Goal: Register for event/course

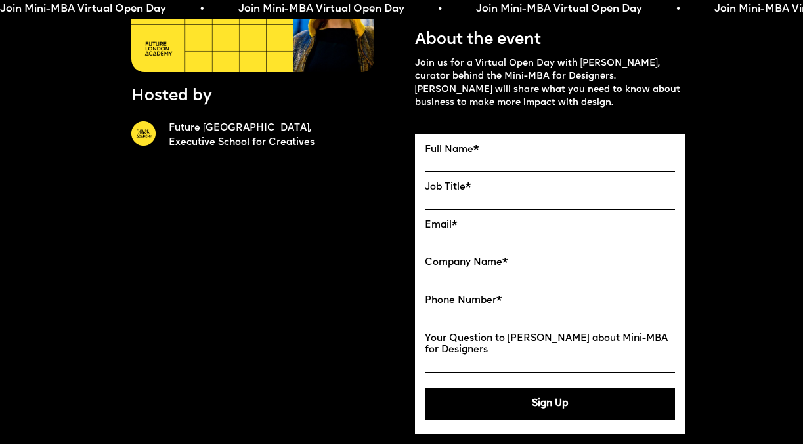
scroll to position [244, 0]
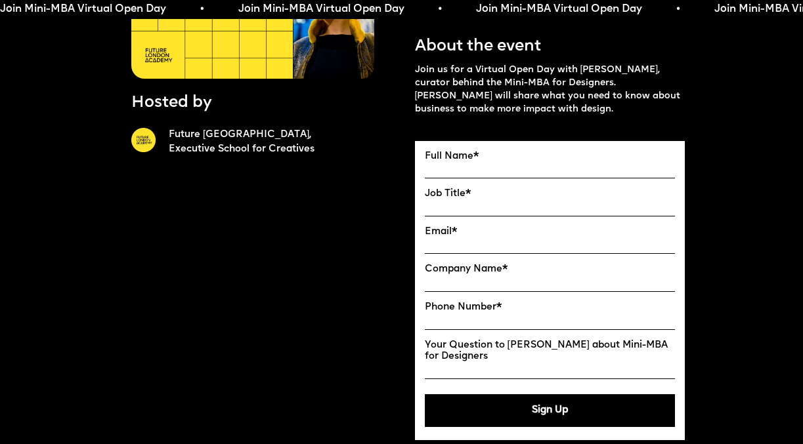
click at [489, 171] on input "Full Name" at bounding box center [550, 170] width 251 height 16
type input "**********"
type input "********"
type input "**********"
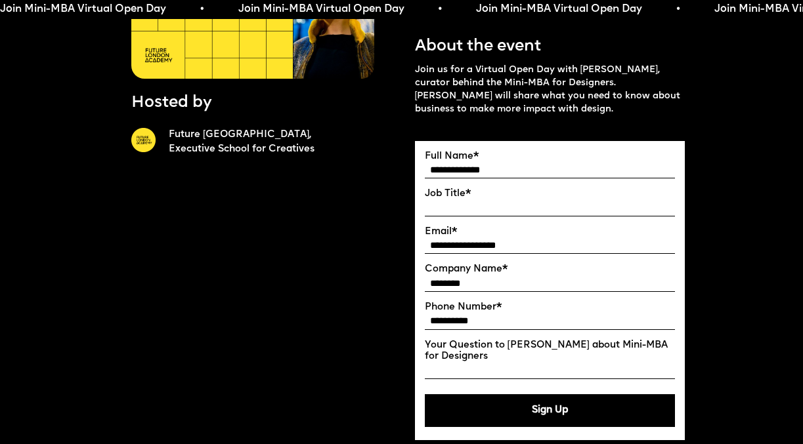
click at [492, 209] on input "Job Title" at bounding box center [550, 208] width 251 height 16
type input "********"
click at [567, 242] on input "**********" at bounding box center [550, 246] width 251 height 16
type input "*"
type input "**********"
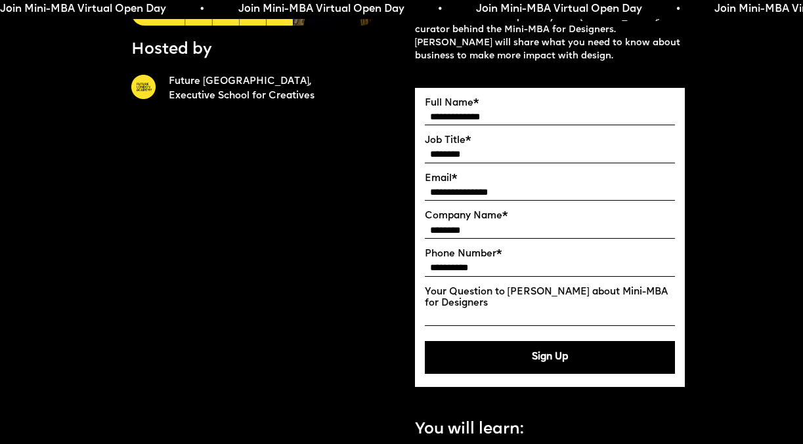
scroll to position [289, 0]
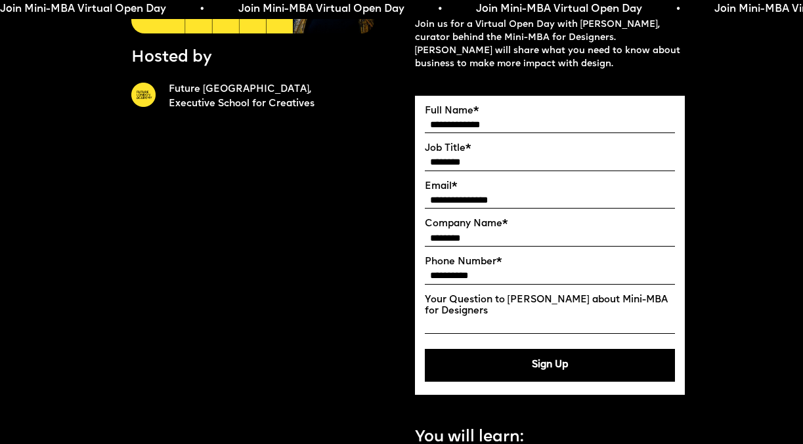
click at [429, 276] on input "**********" at bounding box center [550, 276] width 251 height 16
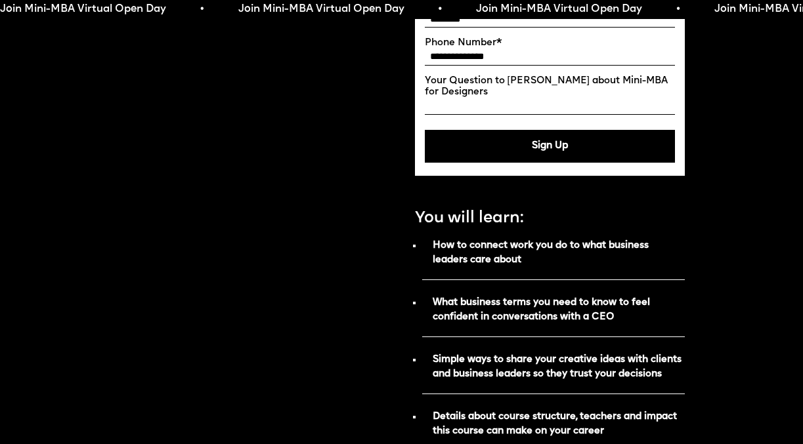
scroll to position [494, 0]
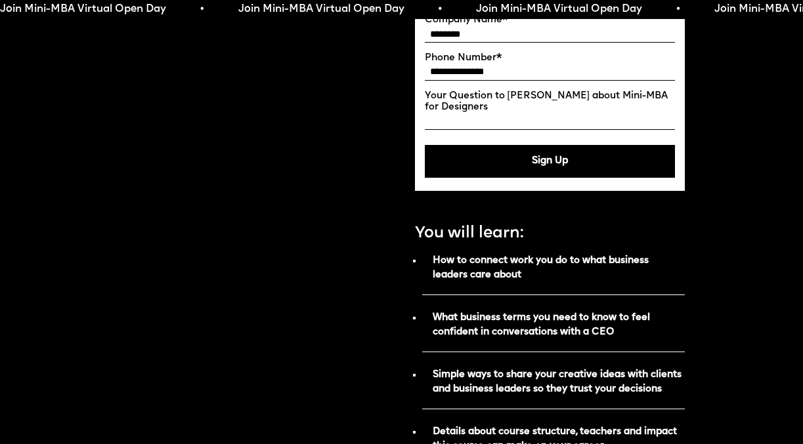
type input "**********"
click at [544, 169] on button "Sign Up" at bounding box center [550, 161] width 251 height 33
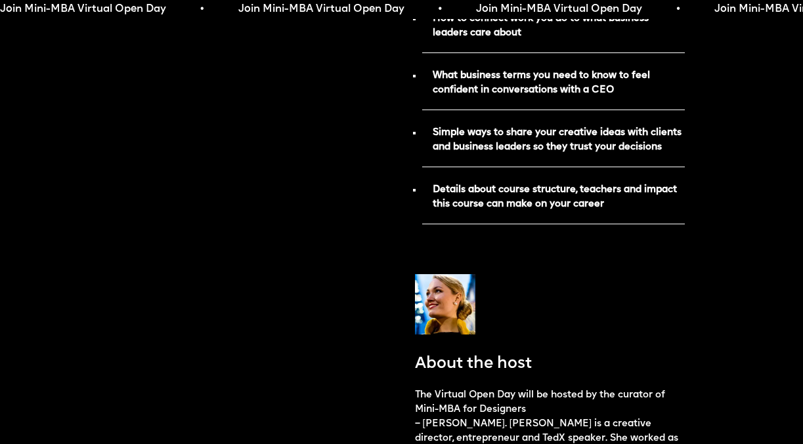
scroll to position [0, 0]
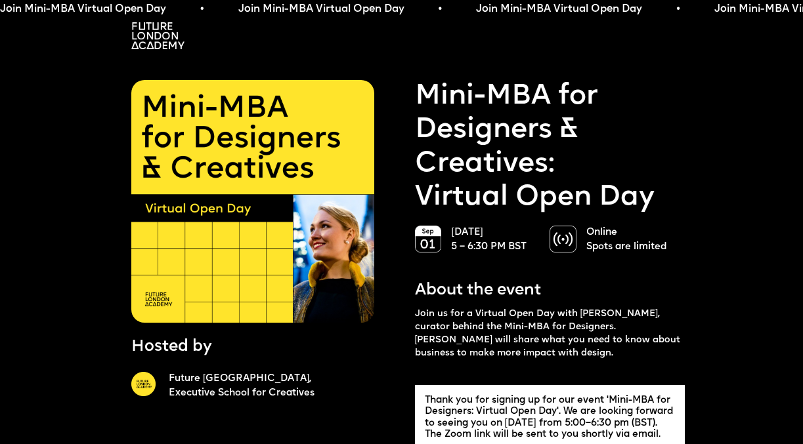
click at [156, 37] on img at bounding box center [157, 35] width 53 height 27
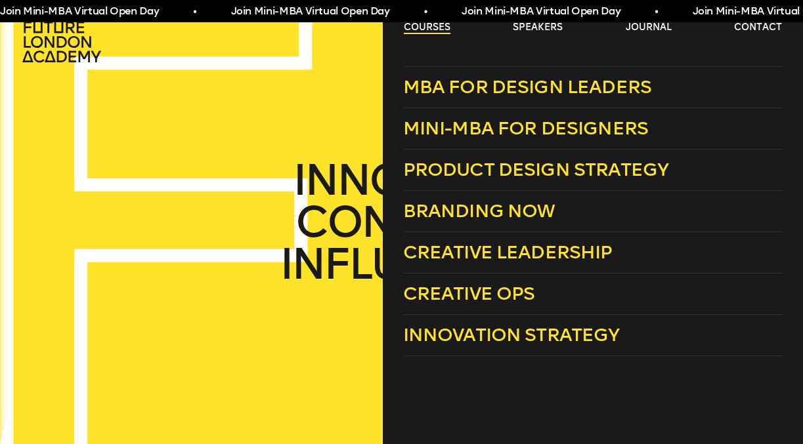
click at [431, 27] on link "courses" at bounding box center [427, 27] width 47 height 13
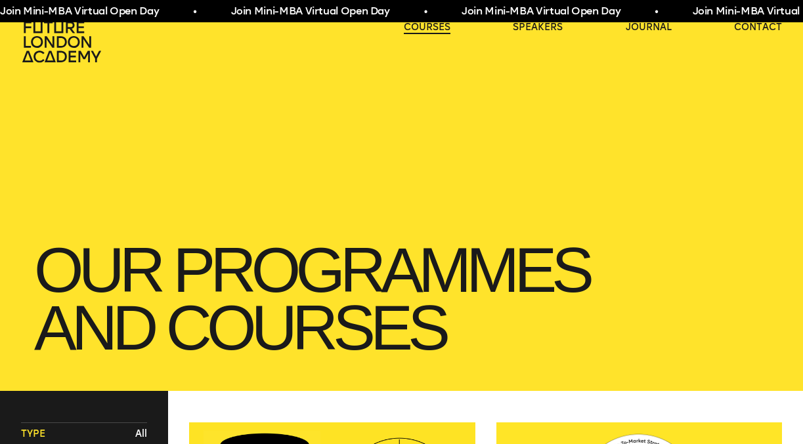
click at [431, 27] on link "courses" at bounding box center [427, 27] width 47 height 13
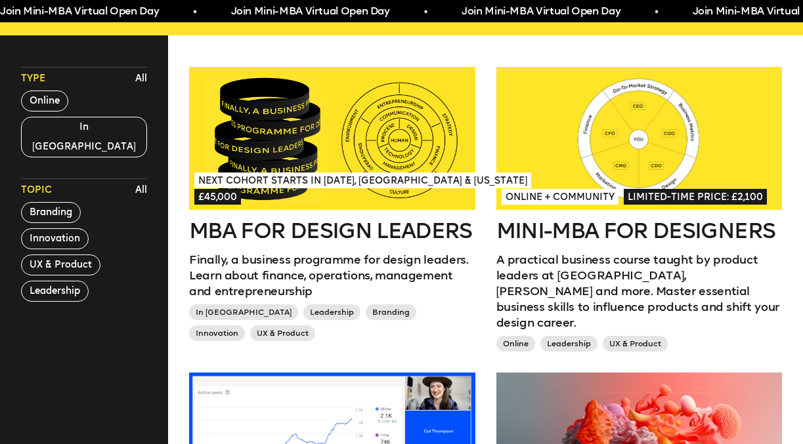
scroll to position [380, 0]
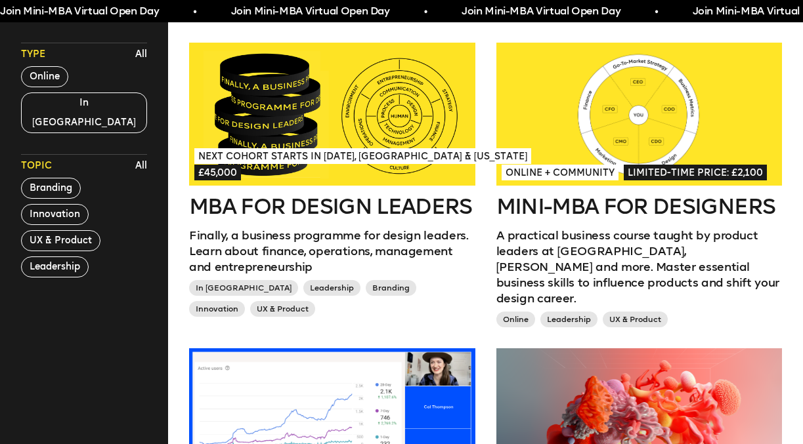
click at [668, 155] on div at bounding box center [639, 114] width 286 height 143
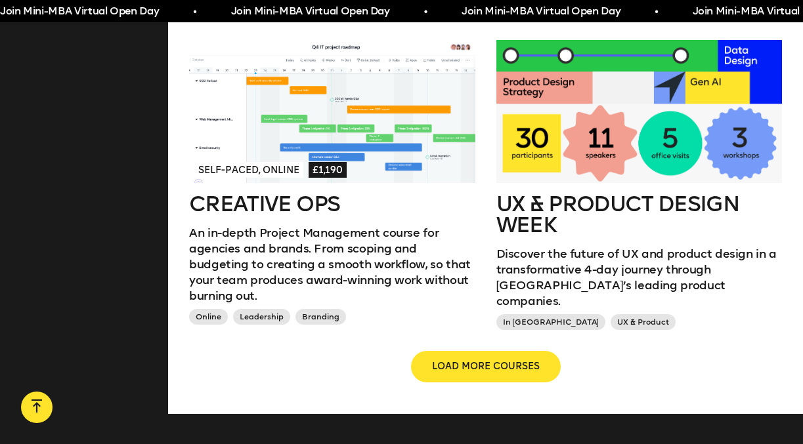
scroll to position [1369, 0]
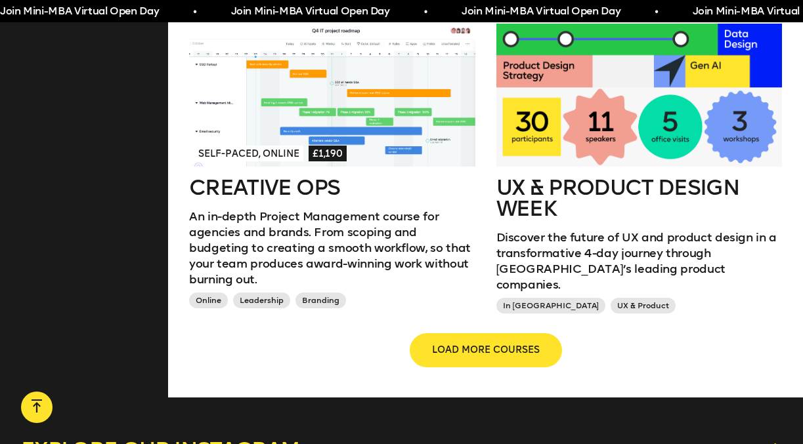
click at [532, 349] on button "LOAD MORE COURSES" at bounding box center [486, 351] width 150 height 32
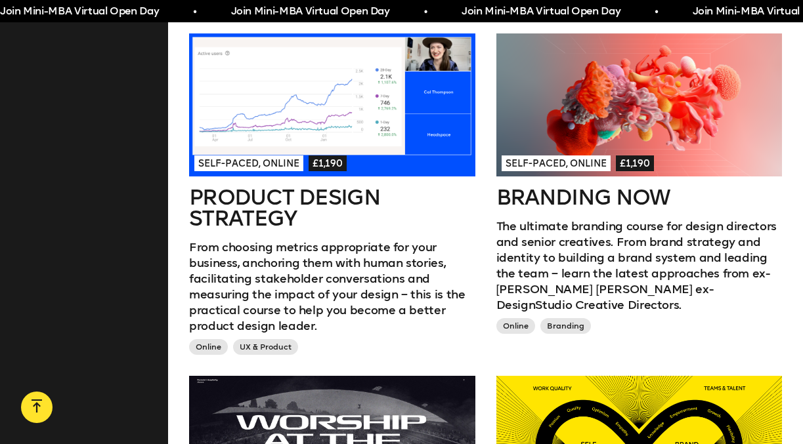
scroll to position [720, 0]
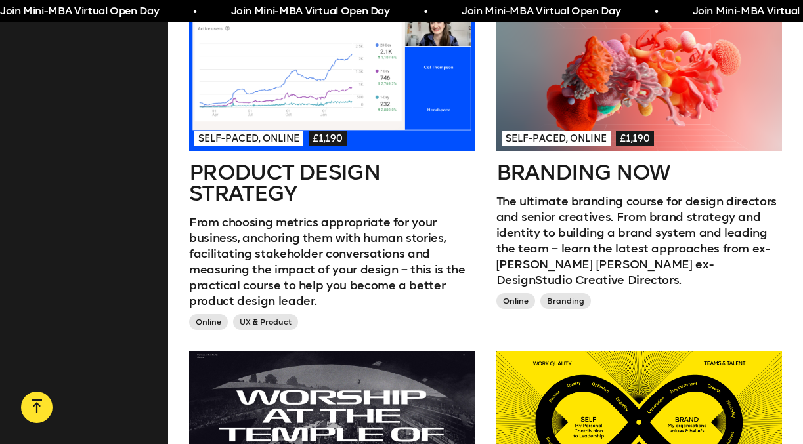
click at [612, 130] on div "Self-paced, Online £1,190" at bounding box center [639, 138] width 276 height 16
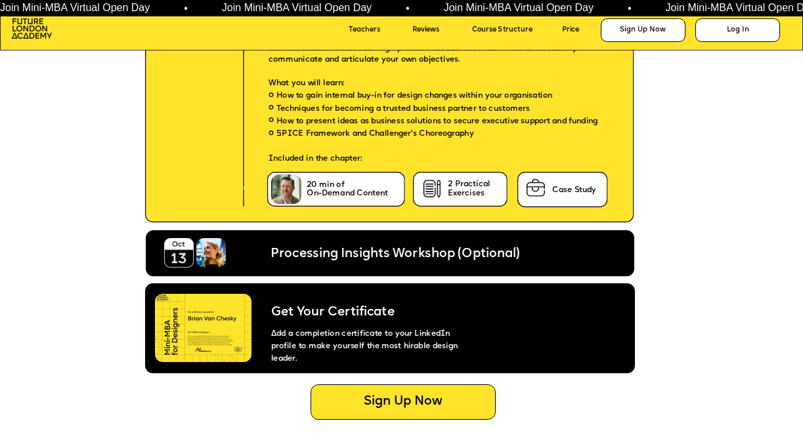
scroll to position [4384, 0]
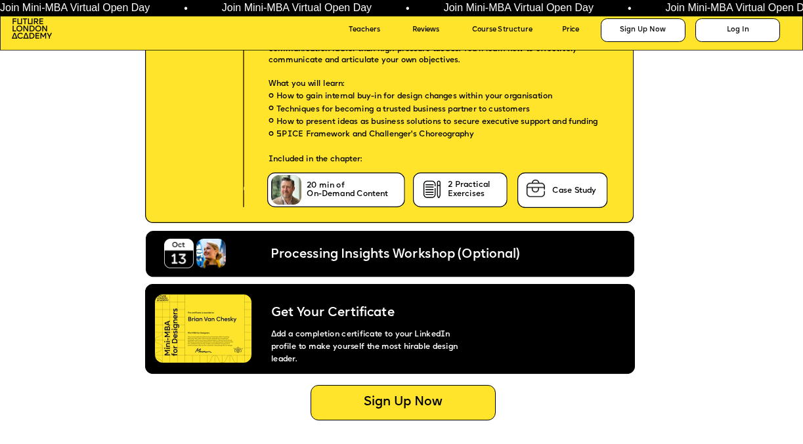
click at [198, 333] on img at bounding box center [203, 329] width 96 height 68
click at [352, 343] on p "Add a completion certificate to your LinkedIn profile to make yourself the most…" at bounding box center [365, 343] width 221 height 45
click at [354, 322] on p "Add a completion certificate to your LinkedIn profile to make yourself the most…" at bounding box center [365, 343] width 221 height 45
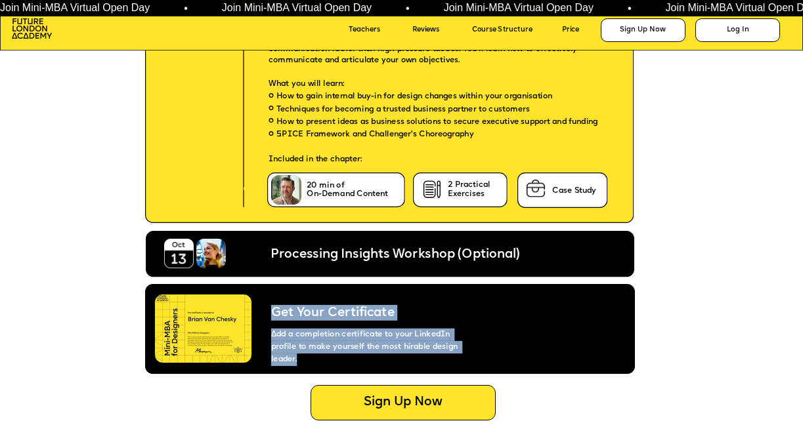
drag, startPoint x: 275, startPoint y: 312, endPoint x: 469, endPoint y: 345, distance: 196.4
click at [469, 345] on div "Get Your Certificate Add a completion certificate to your LinkedIn profile to m…" at bounding box center [365, 327] width 221 height 77
copy div "Get Your Certificate Add a completion certificate to your LinkedIn profile to m…"
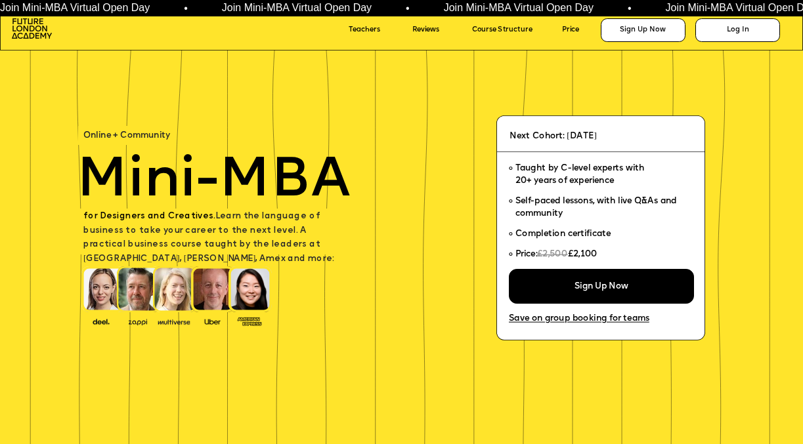
scroll to position [4384, 0]
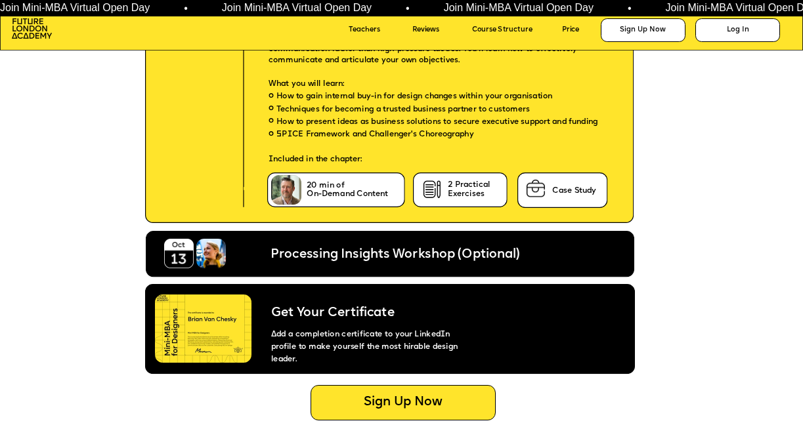
click at [501, 316] on icon at bounding box center [390, 329] width 490 height 90
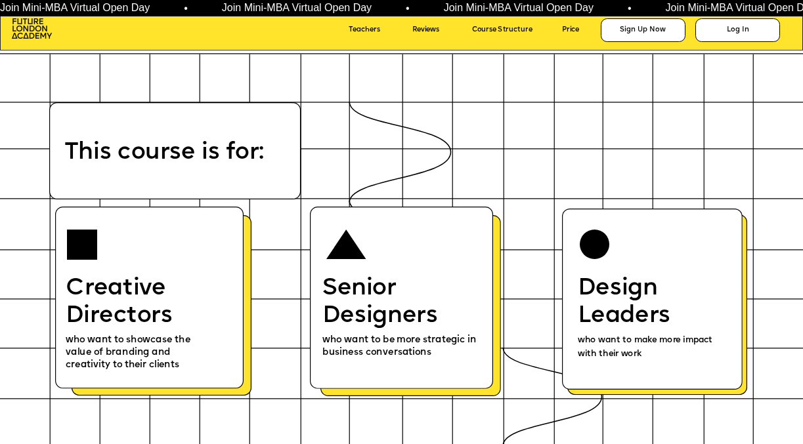
scroll to position [4839, 0]
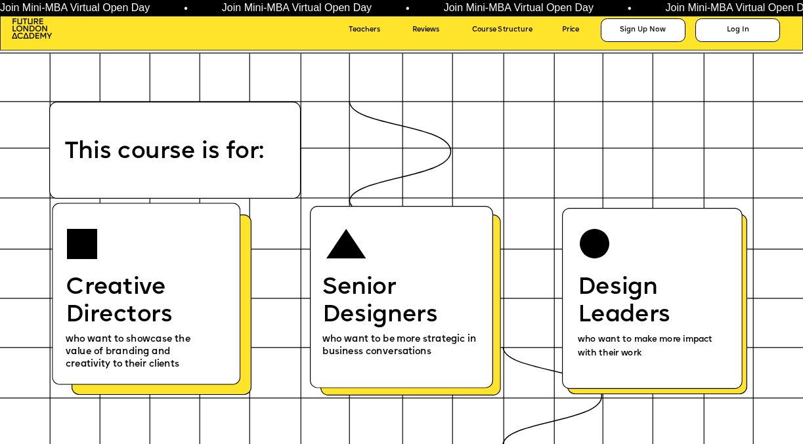
click at [178, 301] on p "Creative Directors" at bounding box center [136, 301] width 140 height 55
click at [411, 340] on span "who want to be more strategic in business conversations" at bounding box center [400, 346] width 156 height 22
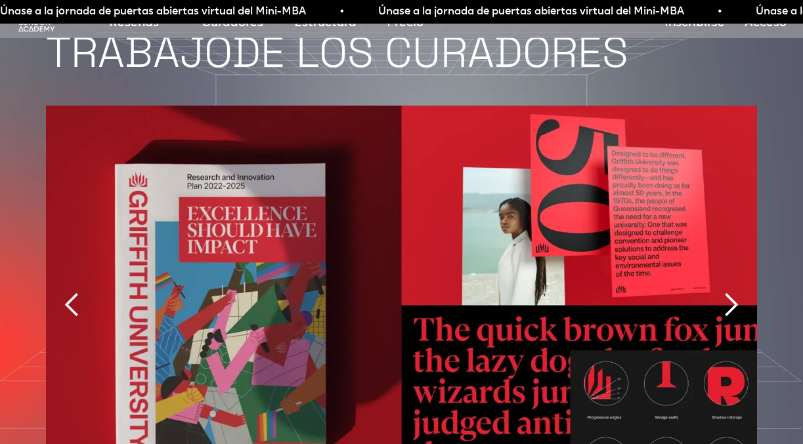
scroll to position [3056, 0]
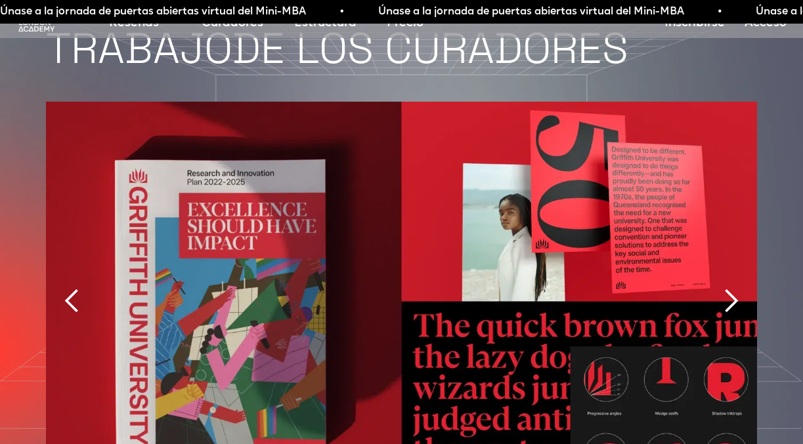
click at [740, 288] on div "siguiente diapositiva" at bounding box center [730, 301] width 26 height 26
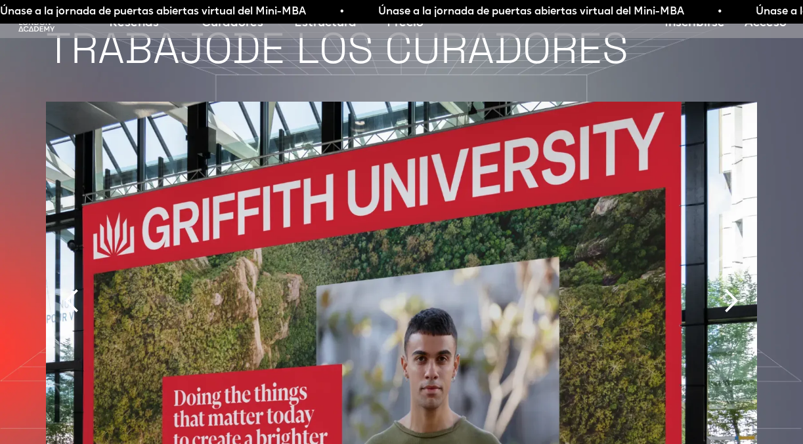
click at [732, 288] on div "siguiente diapositiva" at bounding box center [730, 301] width 26 height 26
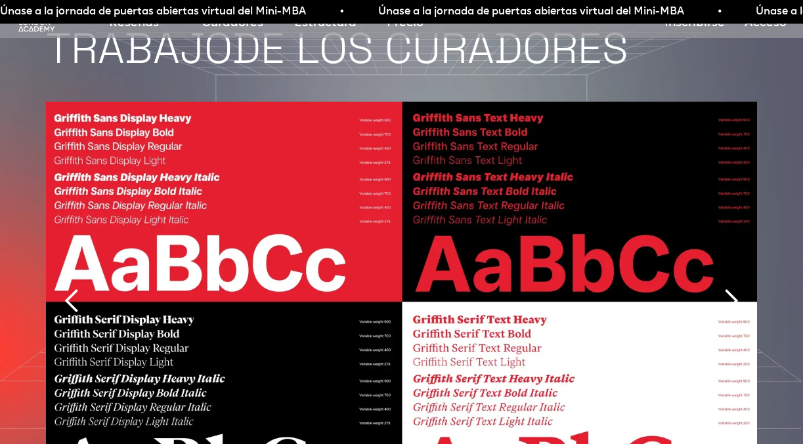
click at [732, 288] on div "siguiente diapositiva" at bounding box center [730, 301] width 26 height 26
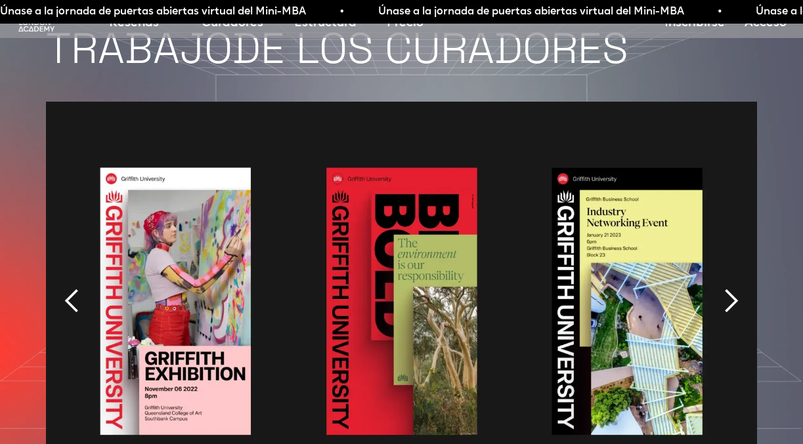
click at [732, 288] on div "siguiente diapositiva" at bounding box center [730, 301] width 26 height 26
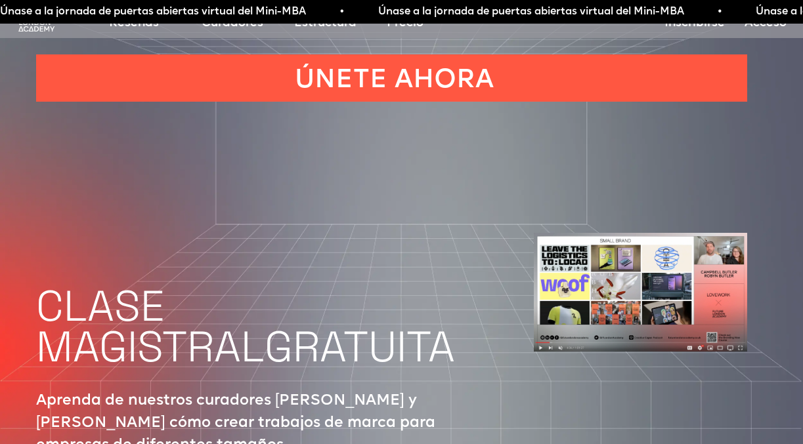
scroll to position [4660, 10]
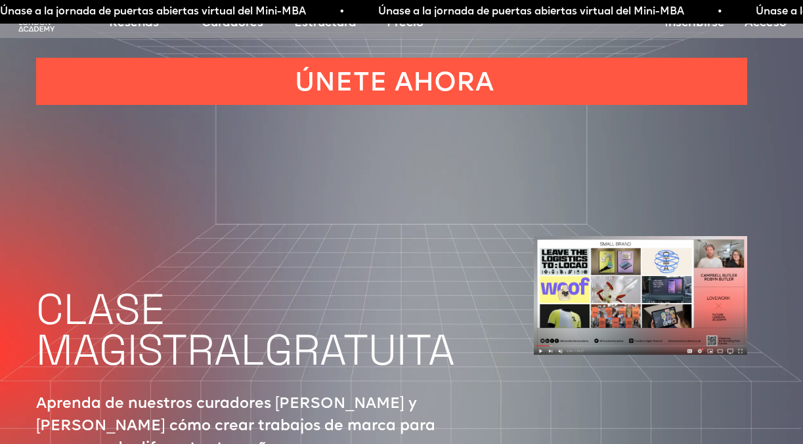
click at [627, 263] on img at bounding box center [640, 295] width 213 height 119
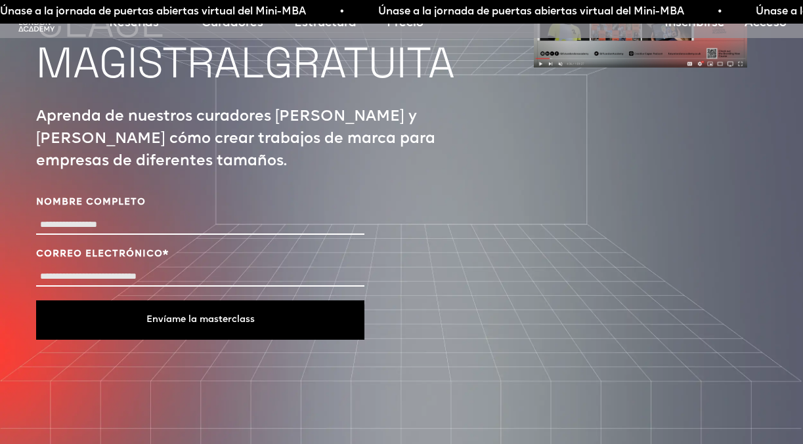
scroll to position [4902, 10]
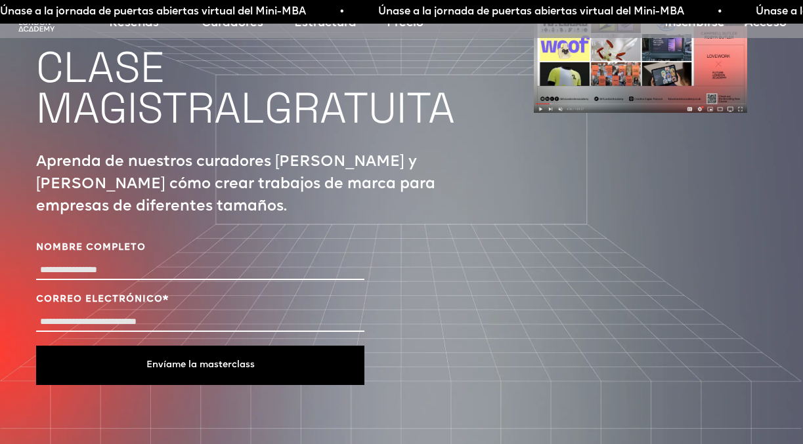
click at [169, 265] on input "Nombre completo" at bounding box center [200, 270] width 328 height 19
type input "**********"
click at [151, 313] on input "Correo electrónico *" at bounding box center [200, 322] width 328 height 19
click at [163, 317] on input "Correo electrónico *" at bounding box center [200, 322] width 328 height 19
type input "**********"
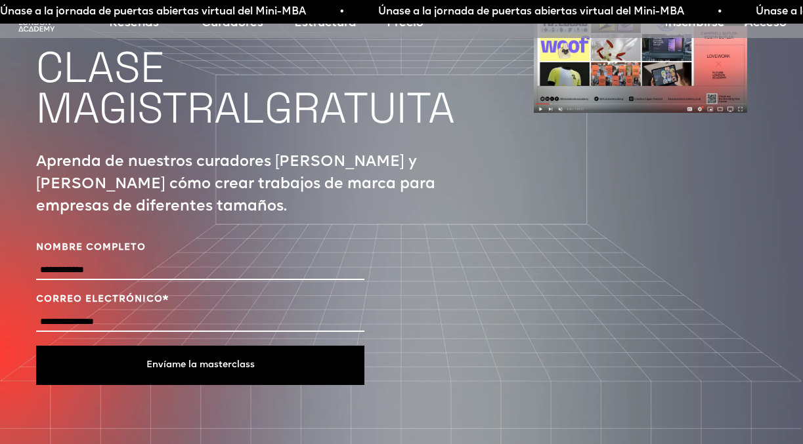
click at [195, 360] on font "Envíame la masterclass" at bounding box center [200, 365] width 108 height 10
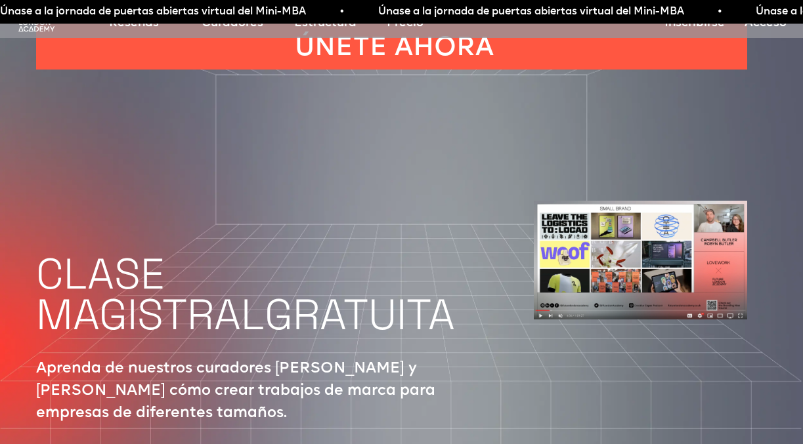
scroll to position [4615, 10]
